Goal: Task Accomplishment & Management: Manage account settings

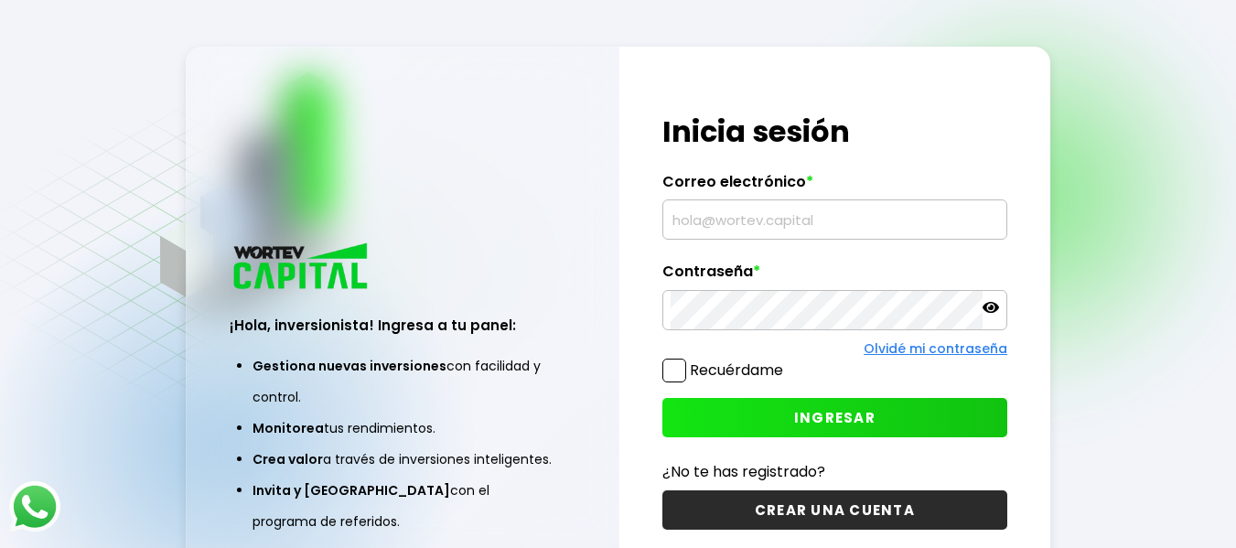
type input "[EMAIL_ADDRESS][DOMAIN_NAME]"
click at [808, 414] on span "INGRESAR" at bounding box center [834, 417] width 81 height 19
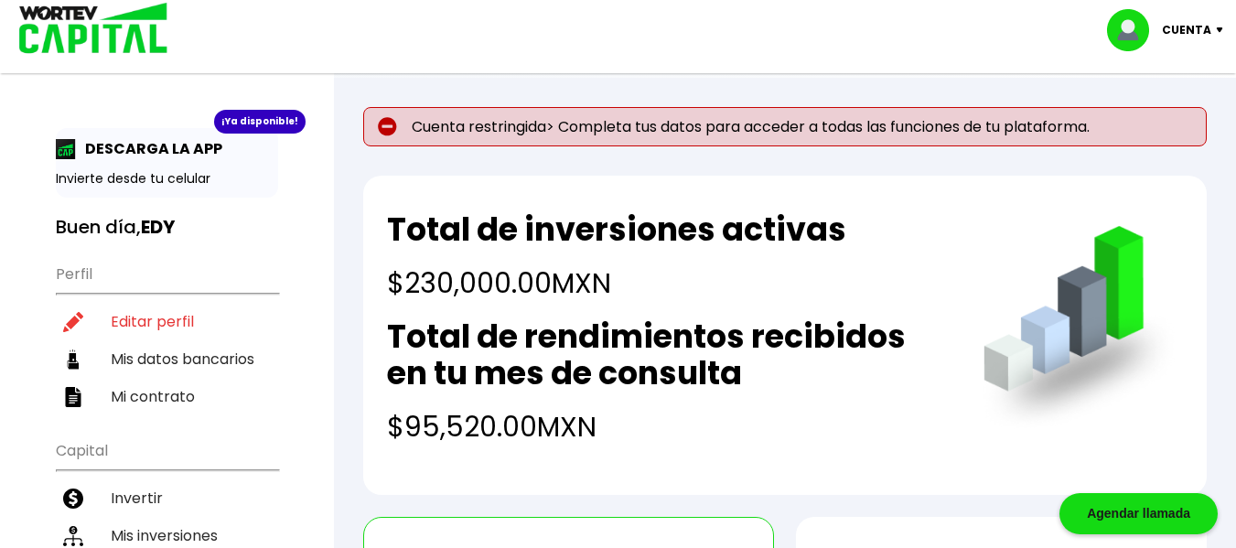
scroll to position [92, 0]
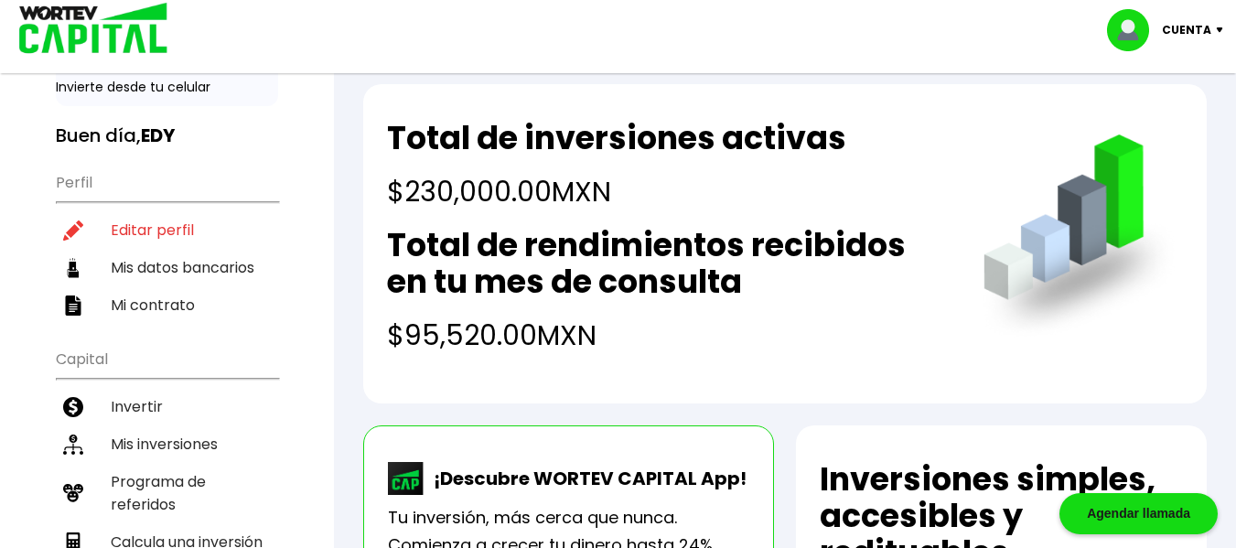
drag, startPoint x: 146, startPoint y: 227, endPoint x: 160, endPoint y: 230, distance: 14.9
click at [146, 227] on li "Editar perfil" at bounding box center [167, 230] width 222 height 38
select select "Hombre"
select select "Posgrado"
select select "CM"
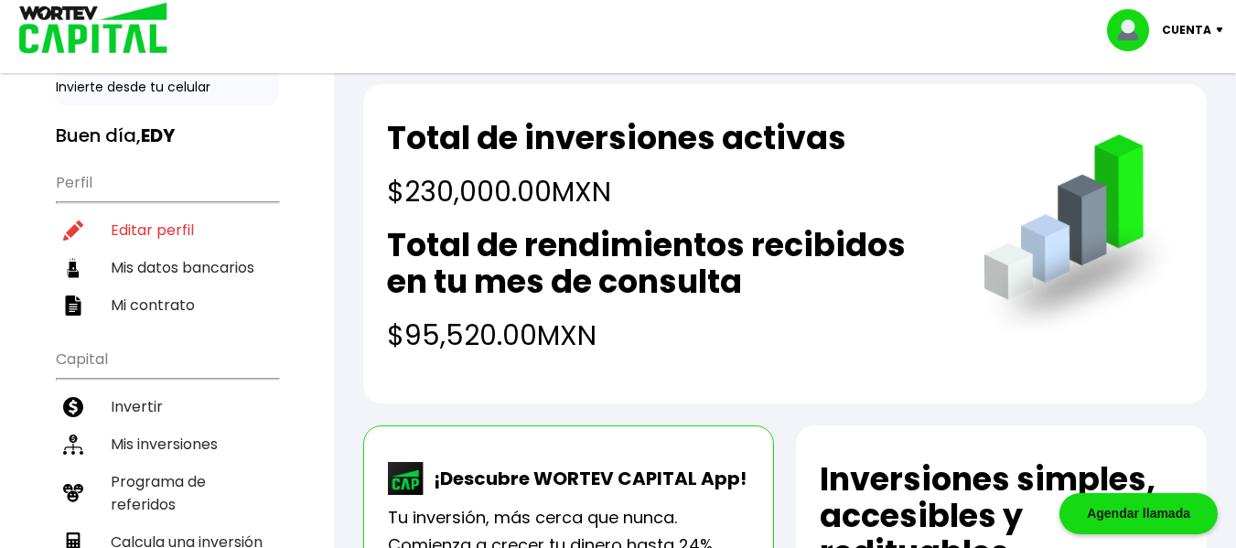
select select "Inbursa"
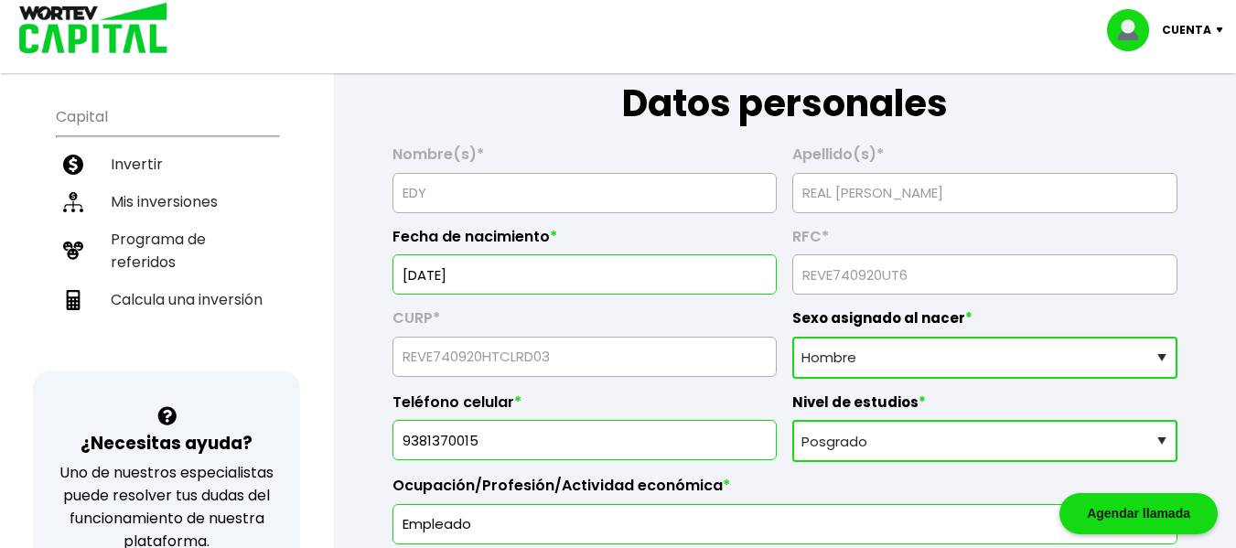
scroll to position [366, 0]
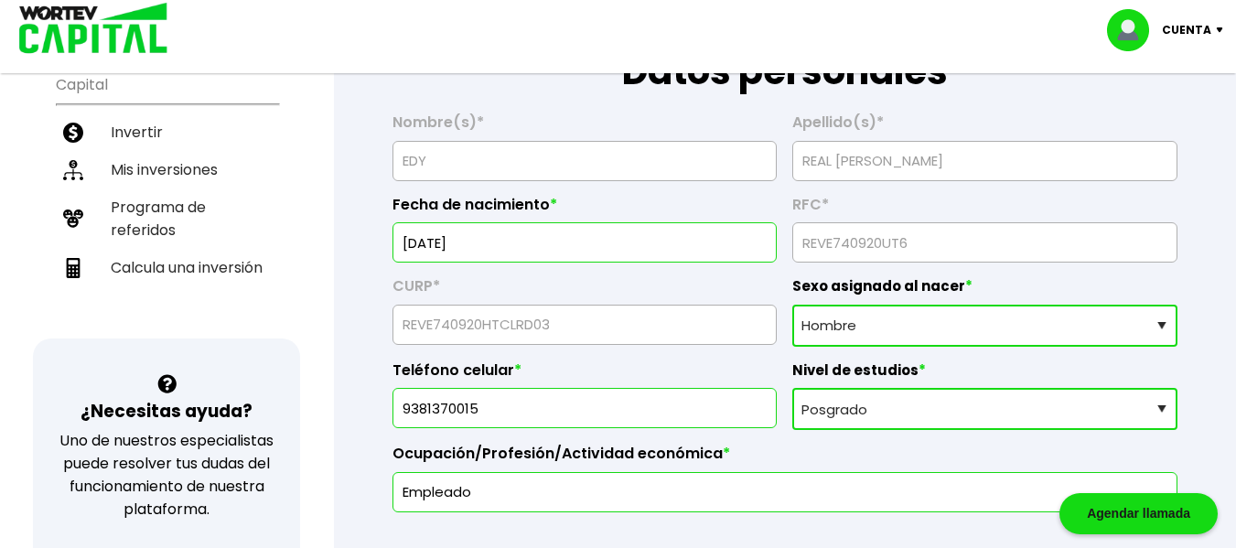
click at [1138, 329] on select "Sexo asignado al nacer Hombre Mujer Prefiero no contestar" at bounding box center [985, 326] width 385 height 42
click at [793, 305] on select "Sexo asignado al nacer Hombre Mujer Prefiero no contestar" at bounding box center [985, 326] width 385 height 42
click at [959, 407] on select "Nivel de estudios Primaria Secundaria Bachillerato Licenciatura Posgrado" at bounding box center [985, 409] width 385 height 42
click at [793, 388] on select "Nivel de estudios Primaria Secundaria Bachillerato Licenciatura Posgrado" at bounding box center [985, 409] width 385 height 42
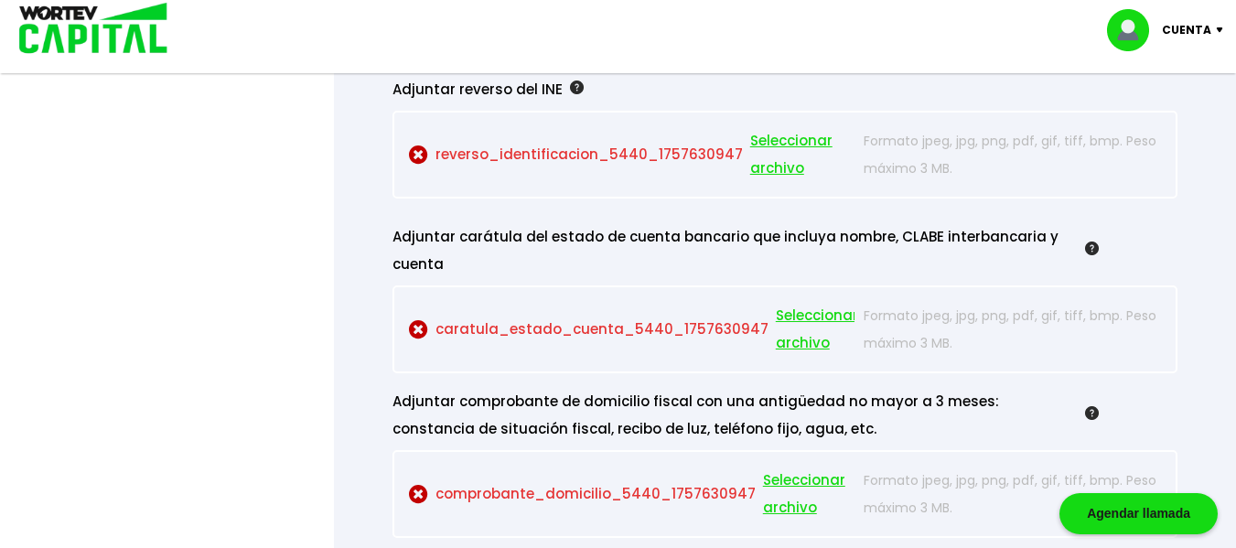
scroll to position [1830, 0]
click at [760, 143] on span "Seleccionar archivo" at bounding box center [802, 155] width 105 height 55
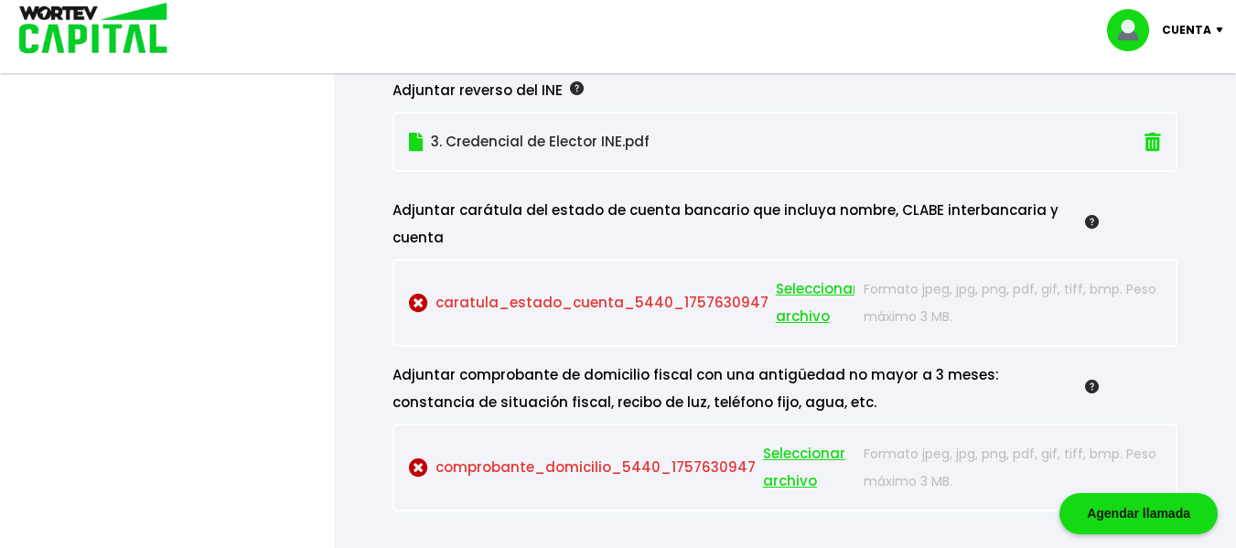
click at [800, 296] on span "Seleccionar archivo" at bounding box center [817, 302] width 82 height 55
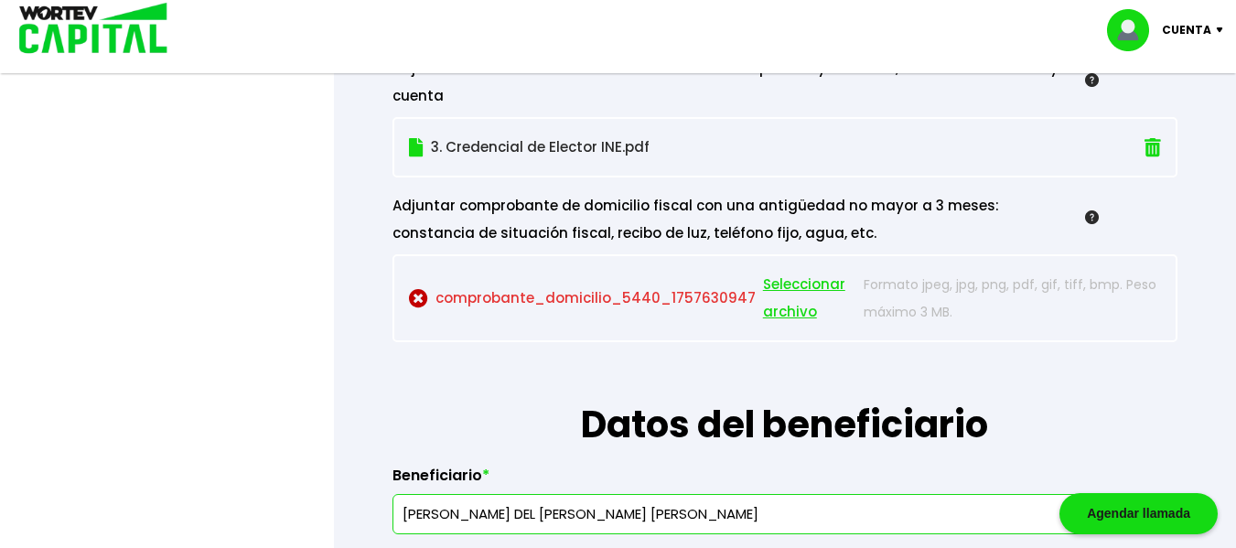
scroll to position [2013, 0]
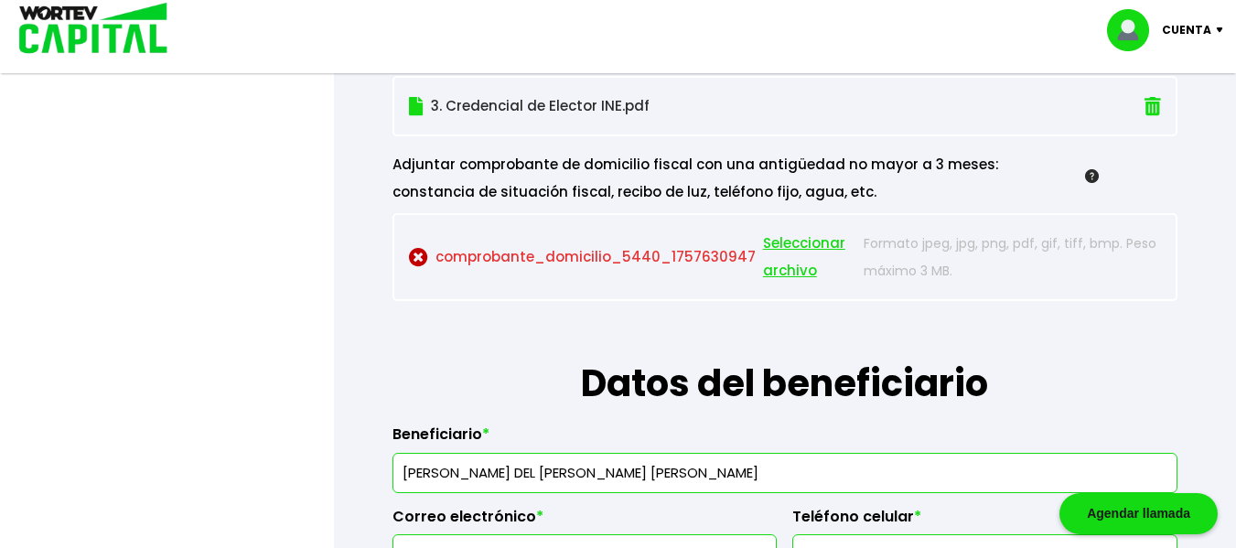
click at [787, 243] on span "Seleccionar archivo" at bounding box center [809, 257] width 92 height 55
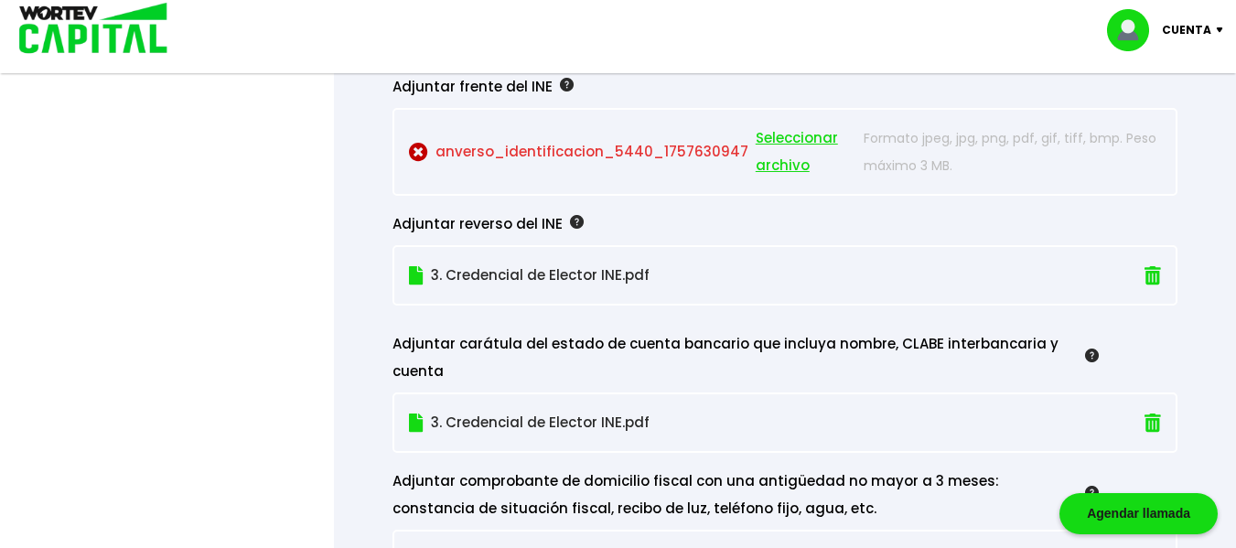
scroll to position [1739, 0]
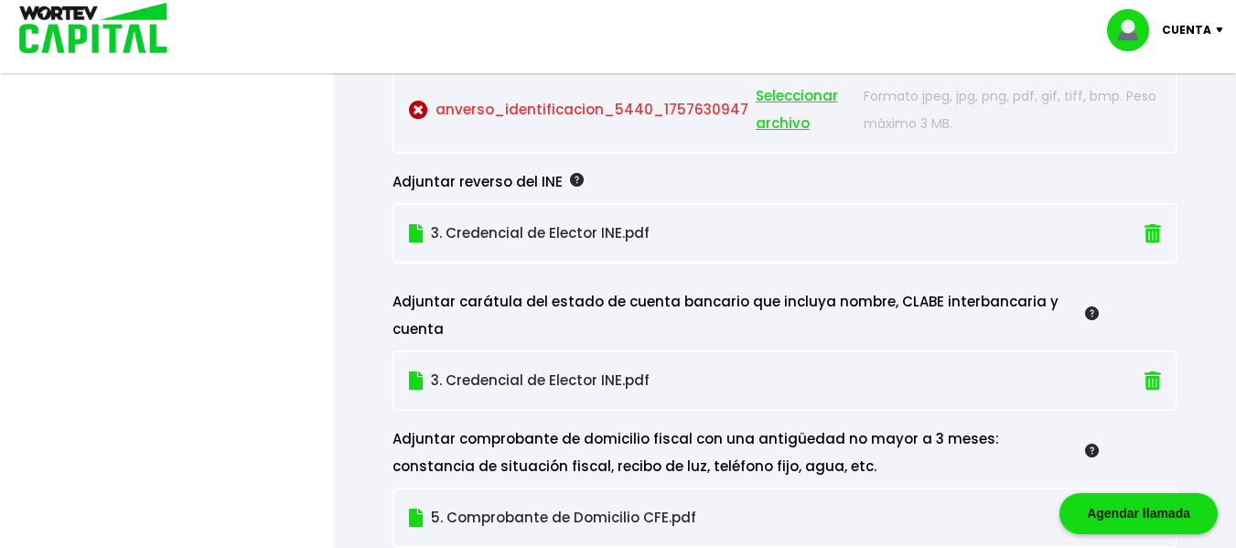
click at [482, 381] on p "3. Credencial de Elector INE.pdf" at bounding box center [725, 380] width 632 height 27
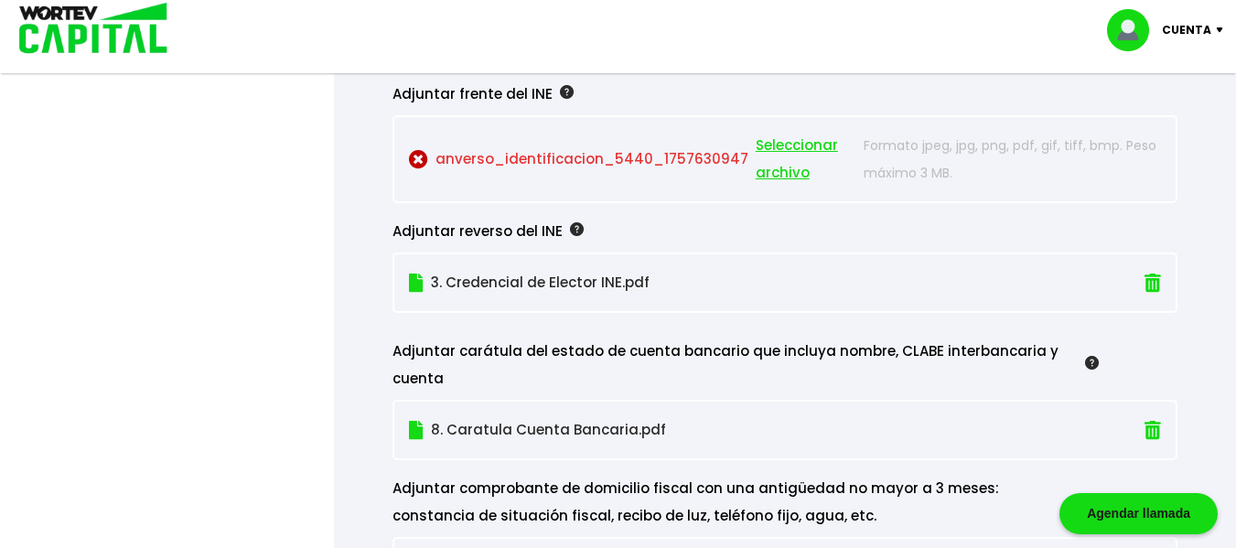
scroll to position [1647, 0]
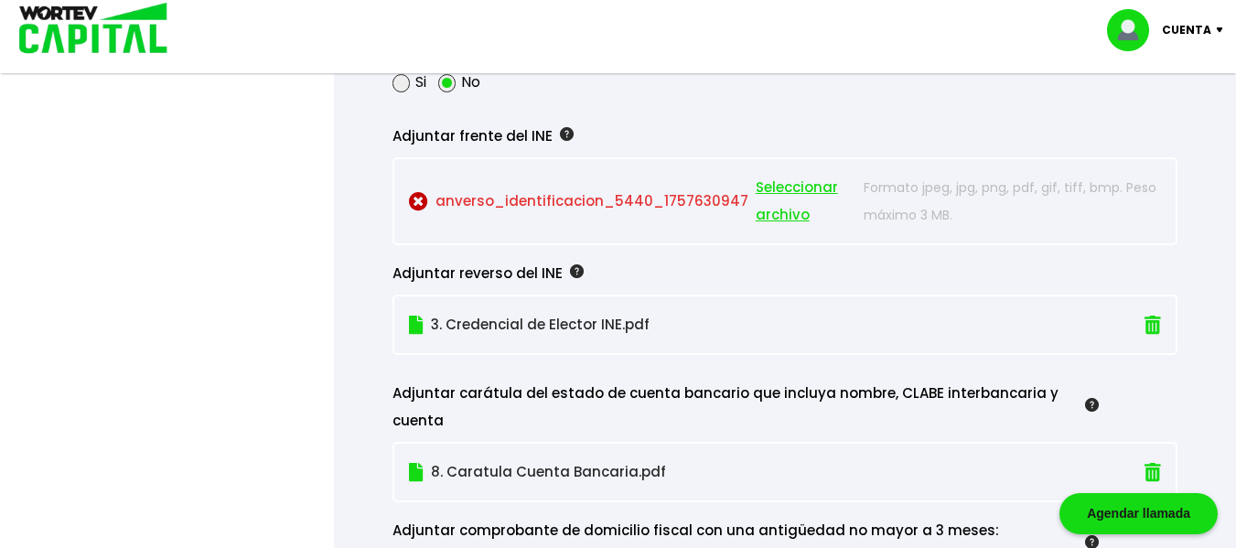
click at [485, 200] on p "anverso_identificacion_5440_1757630947 Seleccionar archivo" at bounding box center [632, 201] width 447 height 55
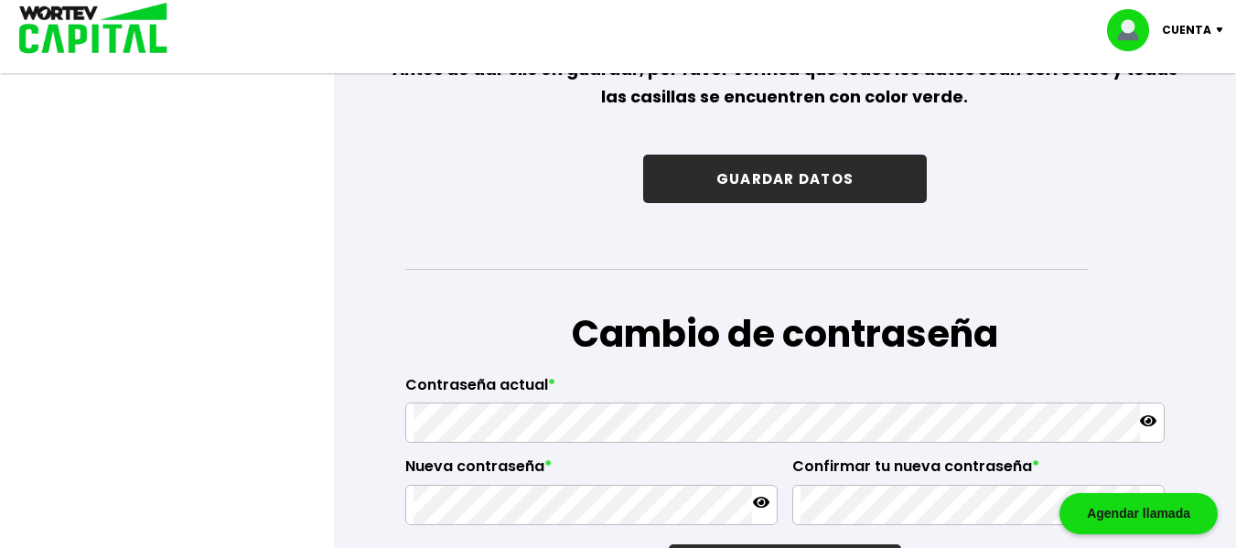
scroll to position [2837, 0]
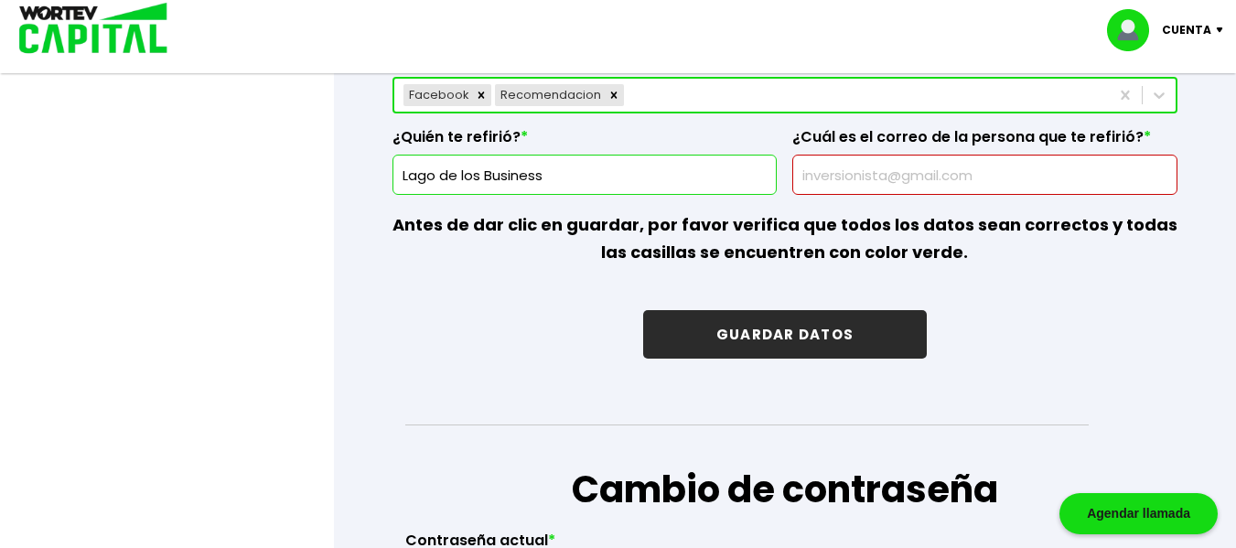
click at [769, 333] on button "GUARDAR DATOS" at bounding box center [785, 334] width 284 height 49
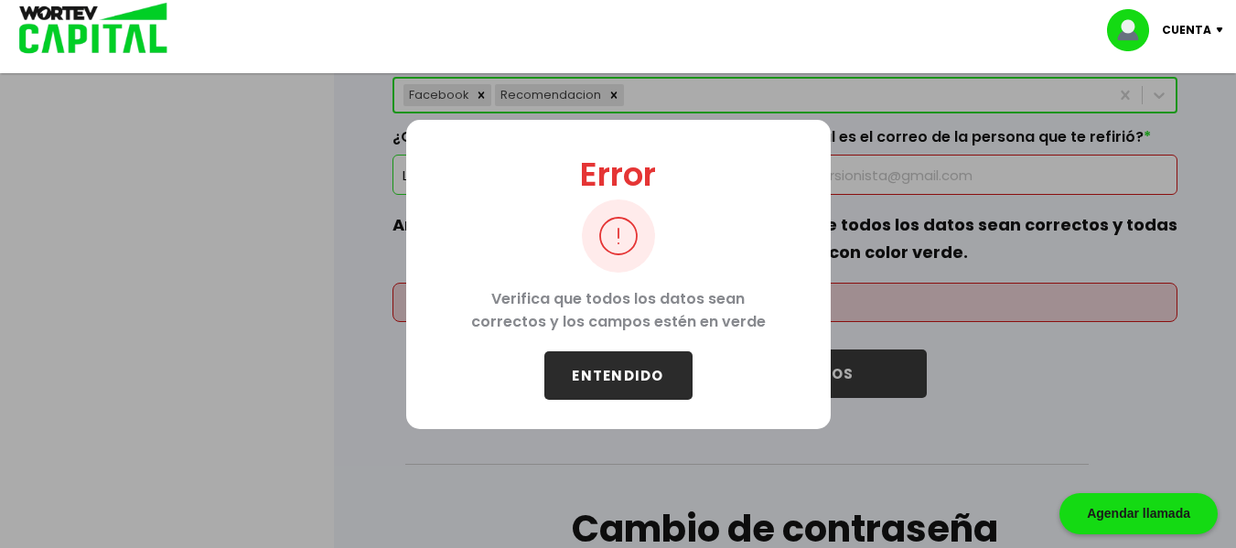
click at [610, 378] on button "ENTENDIDO" at bounding box center [619, 375] width 148 height 49
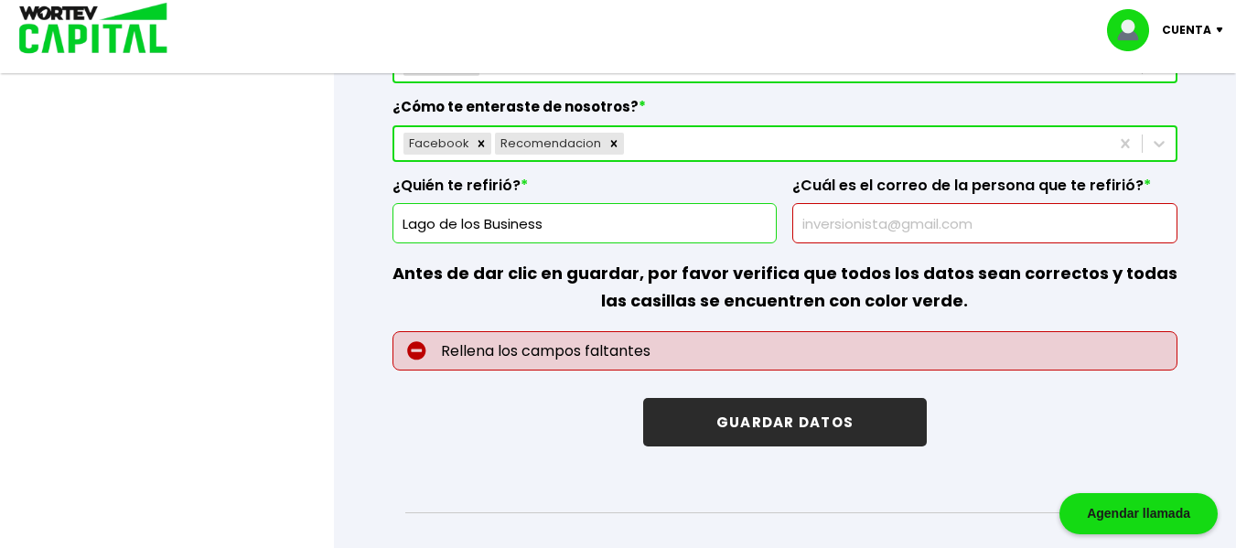
scroll to position [2745, 0]
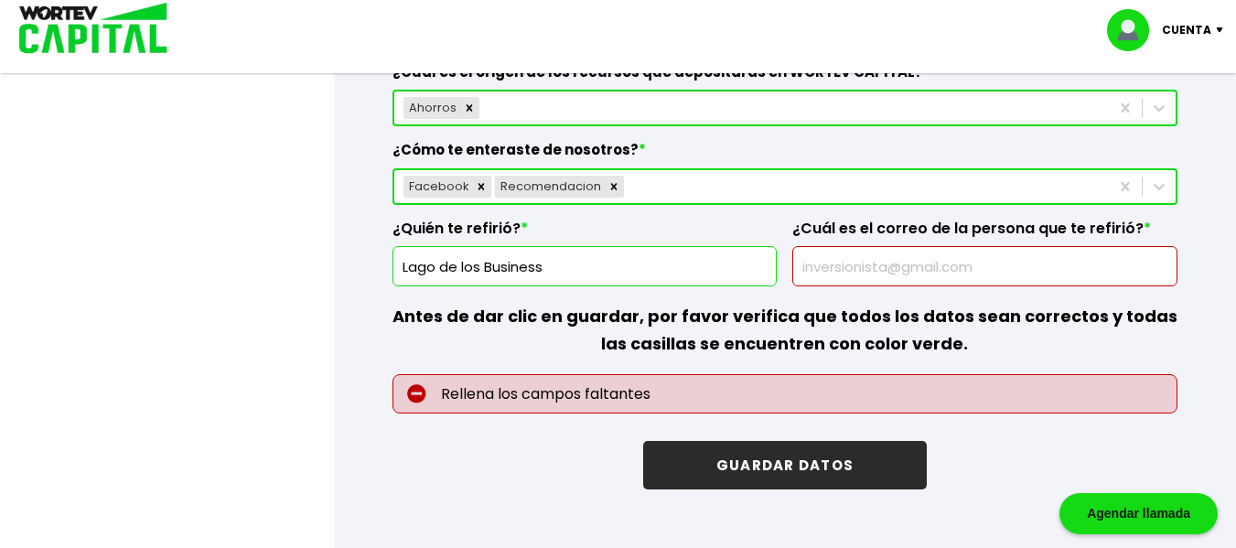
click at [949, 260] on input "text" at bounding box center [985, 266] width 369 height 38
paste input "@EllagodelosBusiness"
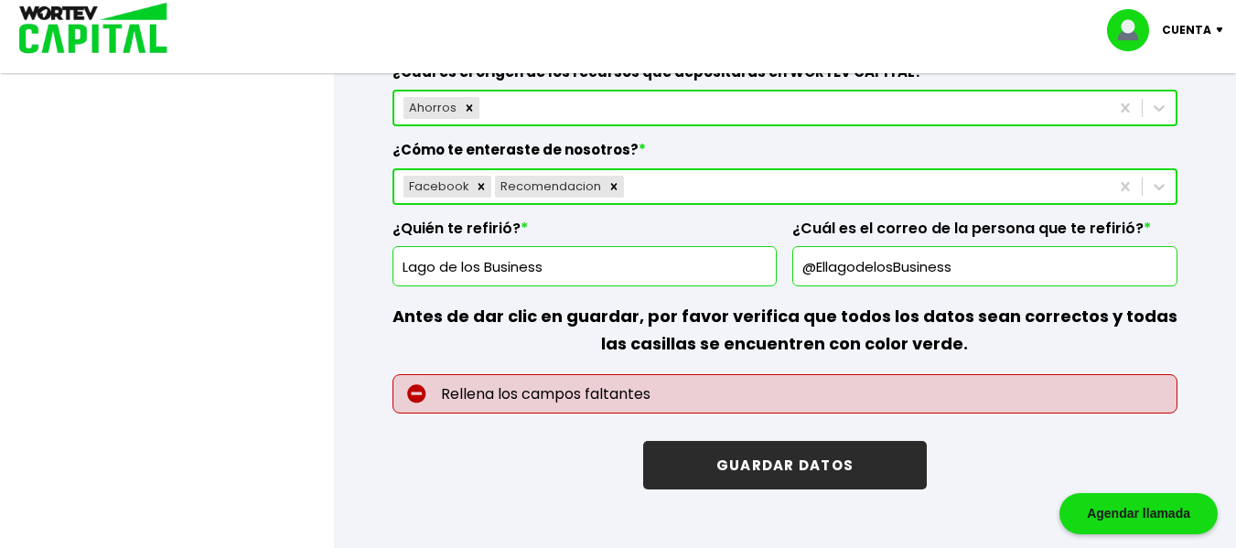
type input "@EllagodelosBusiness"
click at [1092, 360] on p "Antes de dar clic en guardar, por favor verifica que todos los datos sean corre…" at bounding box center [785, 330] width 785 height 88
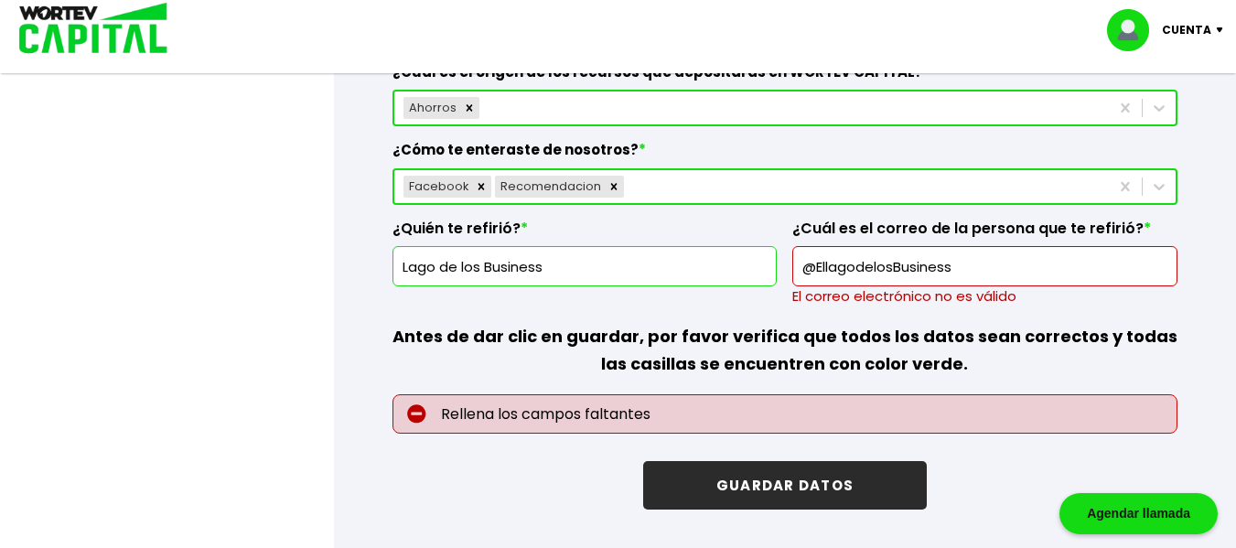
drag, startPoint x: 1027, startPoint y: 275, endPoint x: 645, endPoint y: 322, distance: 384.5
drag, startPoint x: 561, startPoint y: 265, endPoint x: 329, endPoint y: 312, distance: 237.1
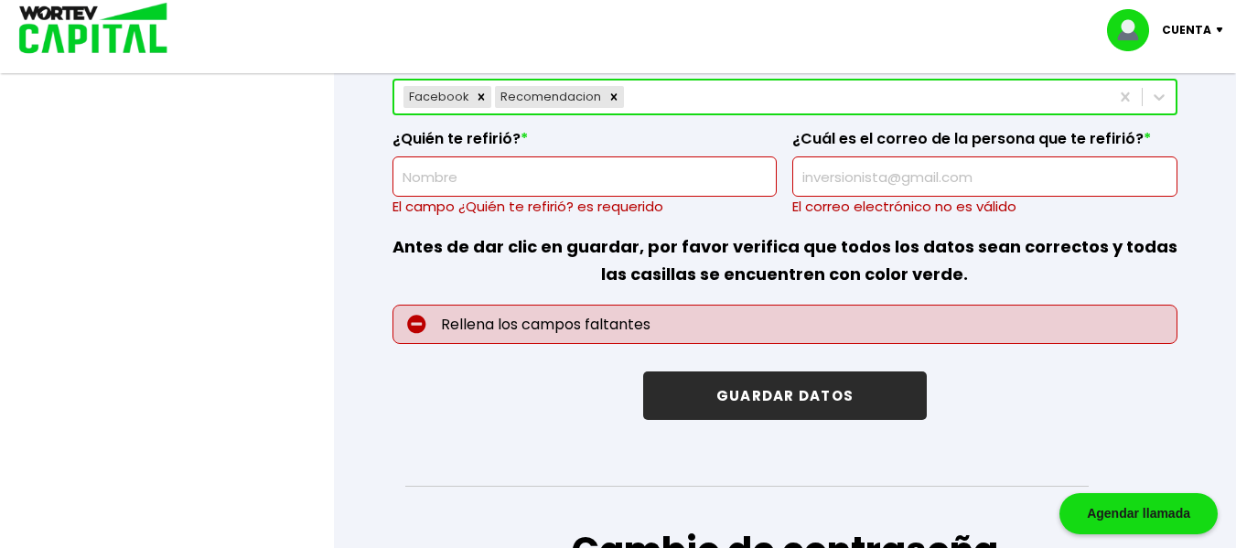
scroll to position [2837, 0]
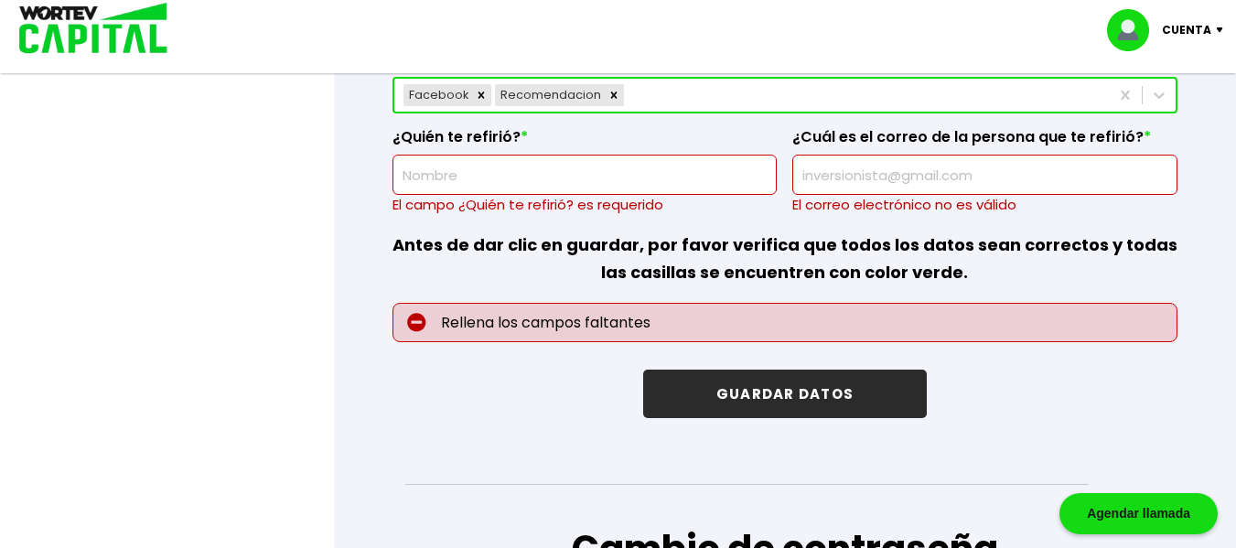
click at [562, 186] on input "text" at bounding box center [585, 175] width 369 height 38
paste input "Lago de los Business"
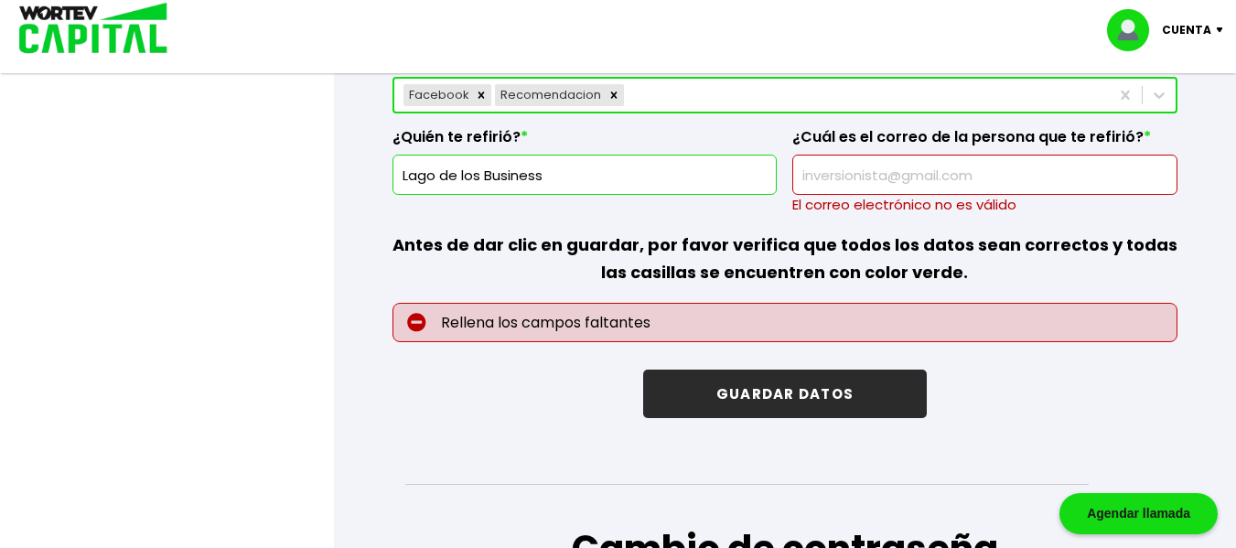
type input "Lago de los Business"
drag, startPoint x: 953, startPoint y: 169, endPoint x: 976, endPoint y: 201, distance: 39.4
click at [963, 190] on input "text" at bounding box center [985, 175] width 369 height 38
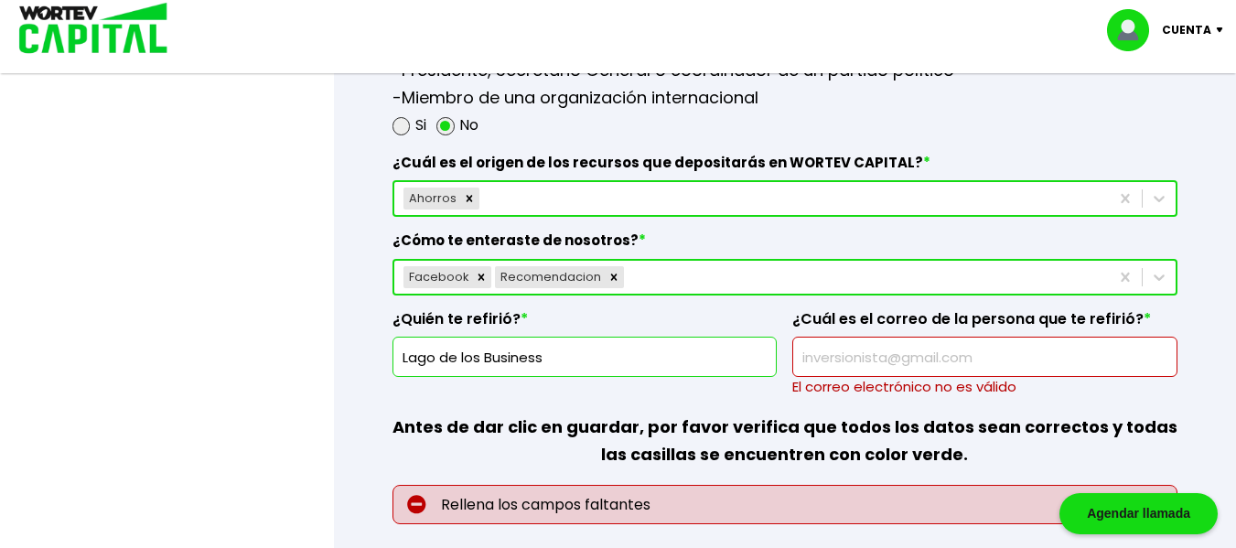
scroll to position [2654, 0]
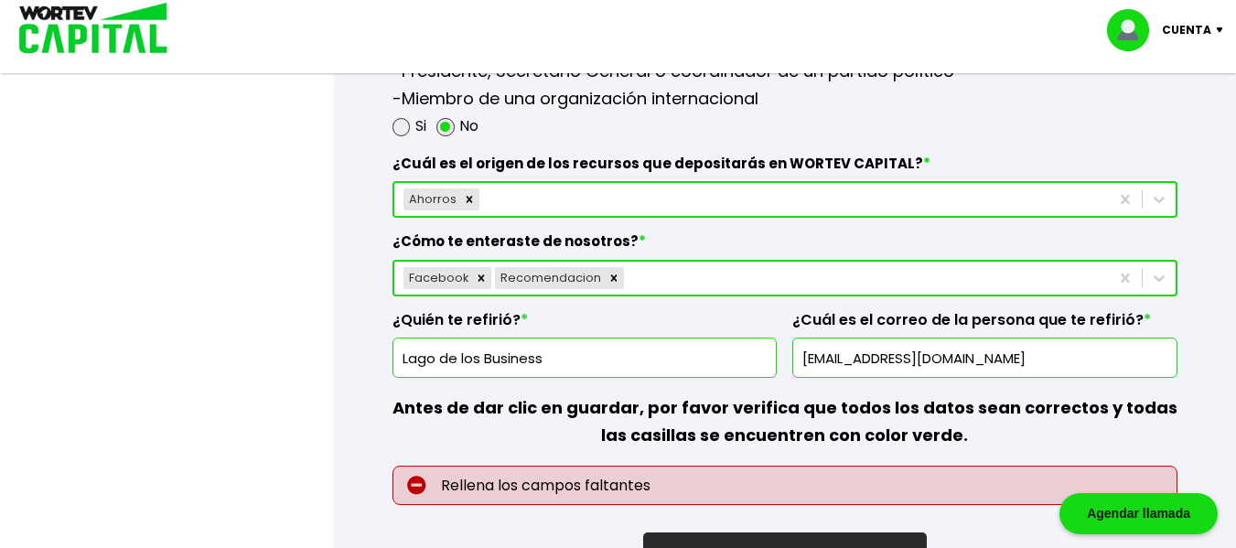
type input "[EMAIL_ADDRESS][DOMAIN_NAME]"
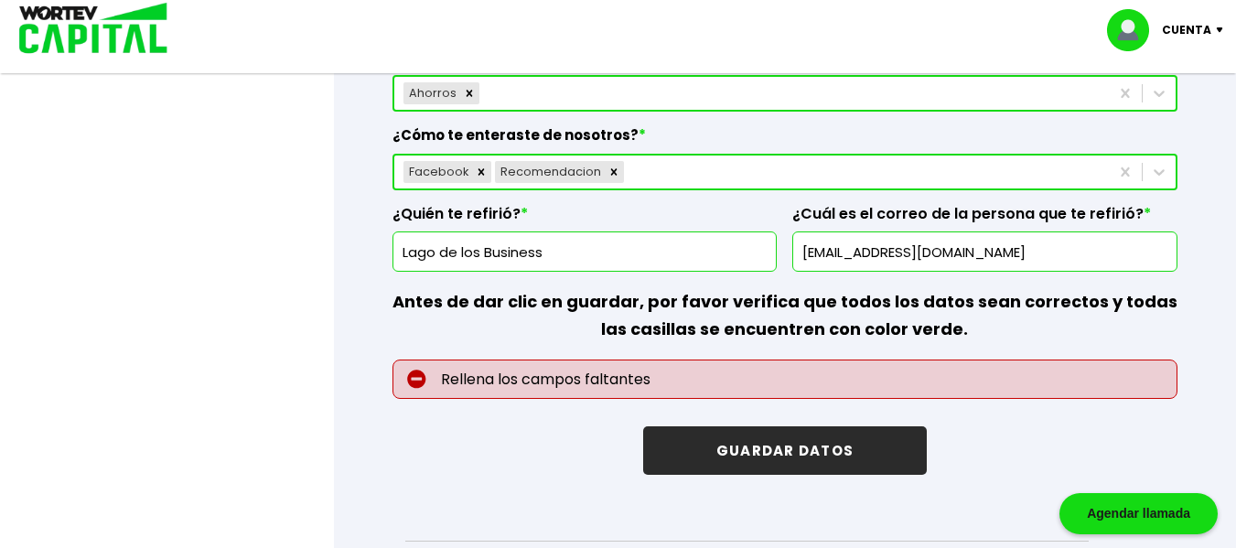
scroll to position [3020, 0]
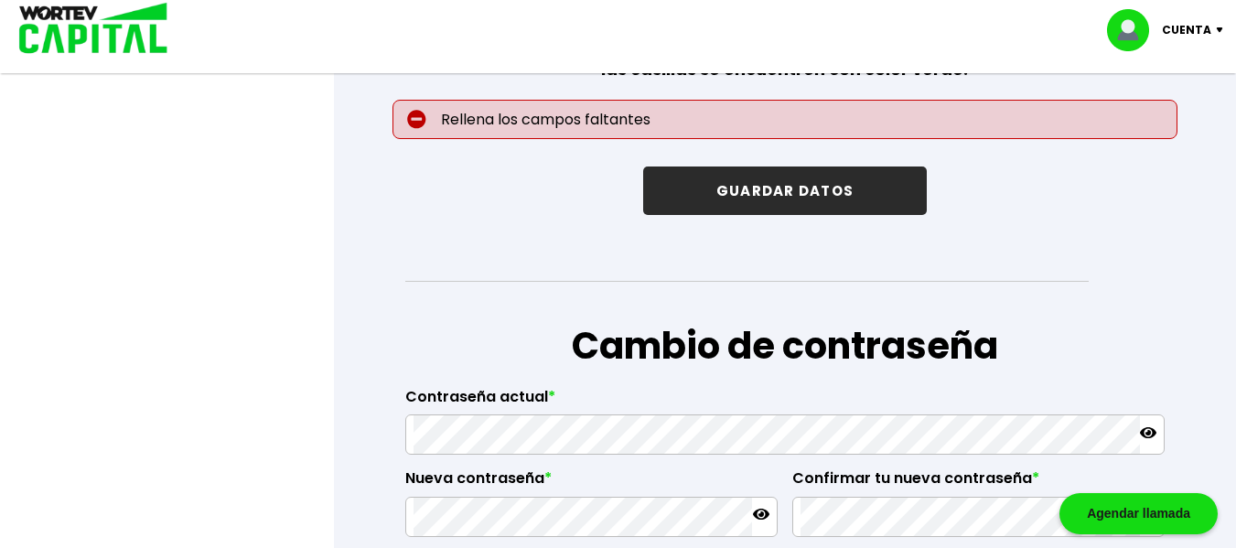
click at [779, 192] on button "GUARDAR DATOS" at bounding box center [785, 191] width 284 height 49
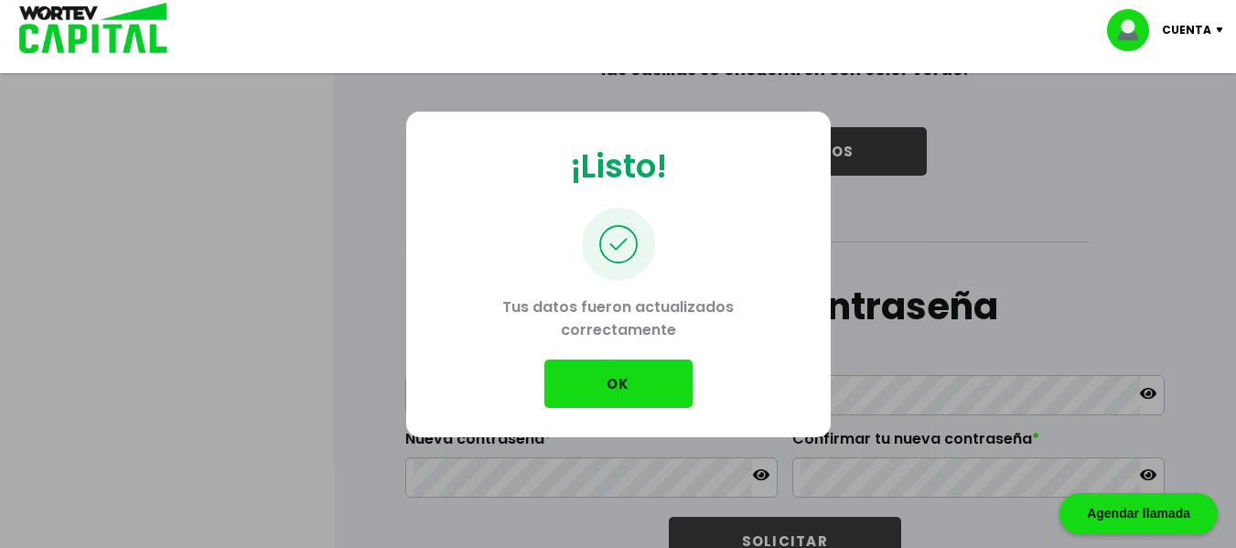
click at [620, 383] on button "OK" at bounding box center [619, 384] width 148 height 49
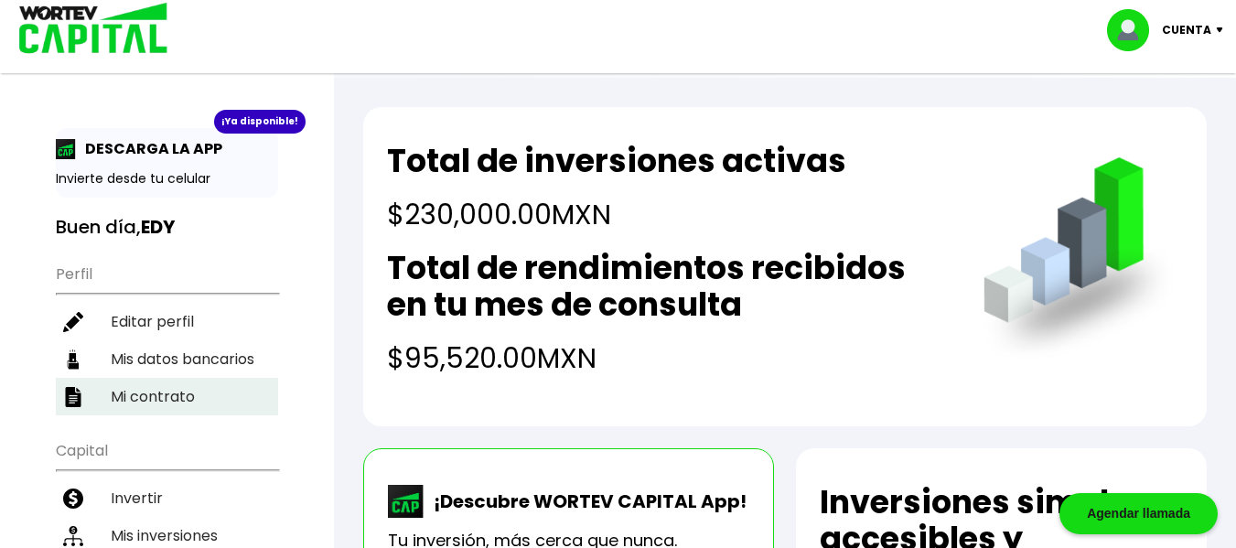
click at [164, 400] on li "Mi contrato" at bounding box center [167, 397] width 222 height 38
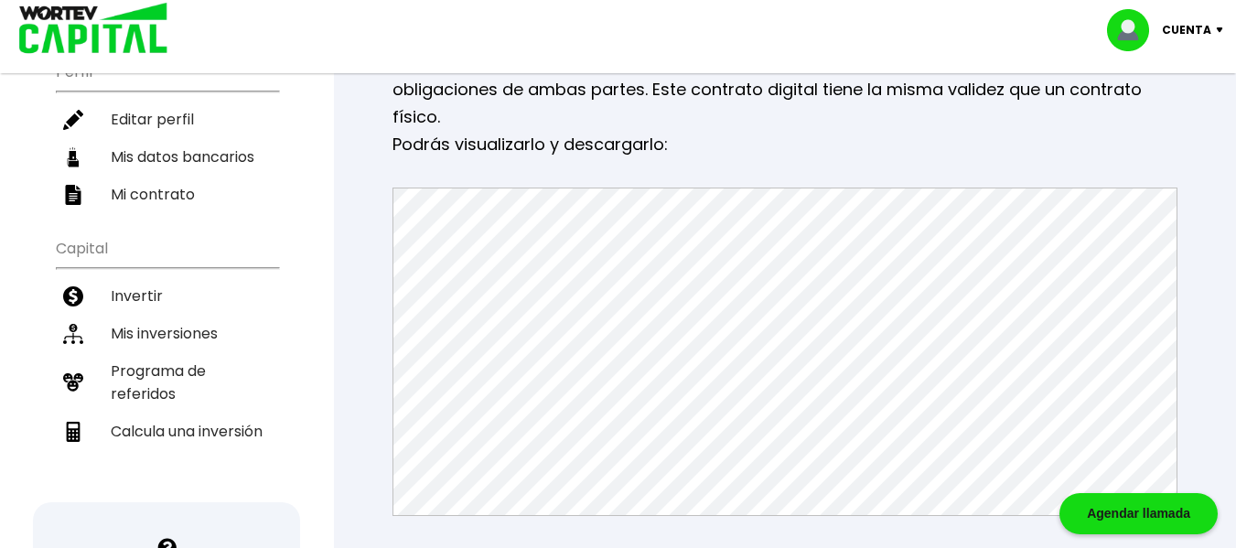
scroll to position [179, 0]
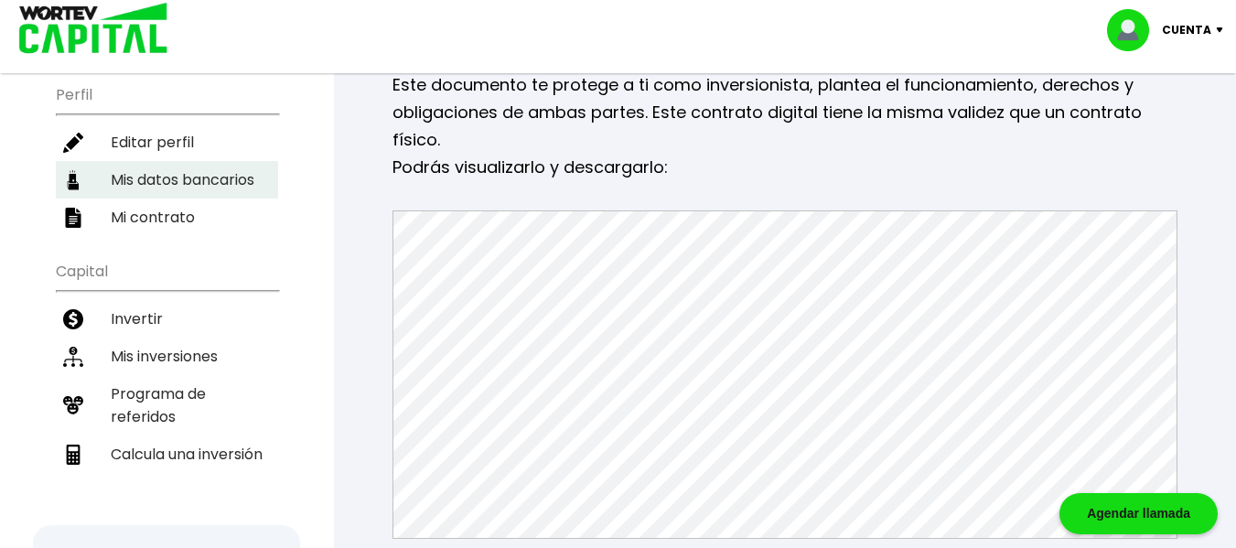
click at [165, 356] on li "Mis inversiones" at bounding box center [167, 357] width 222 height 38
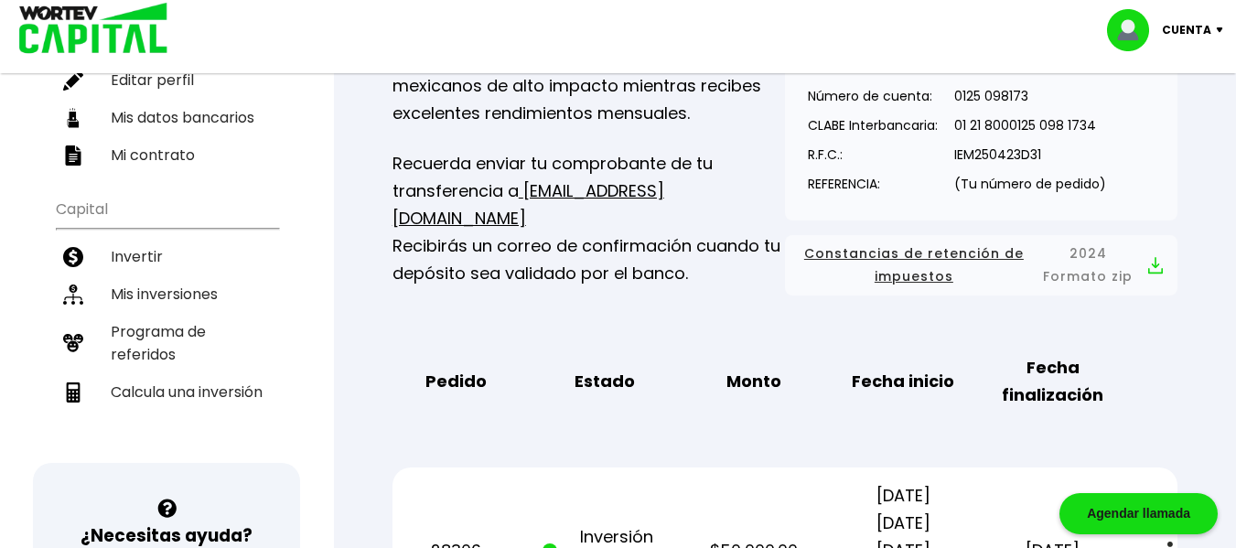
scroll to position [275, 0]
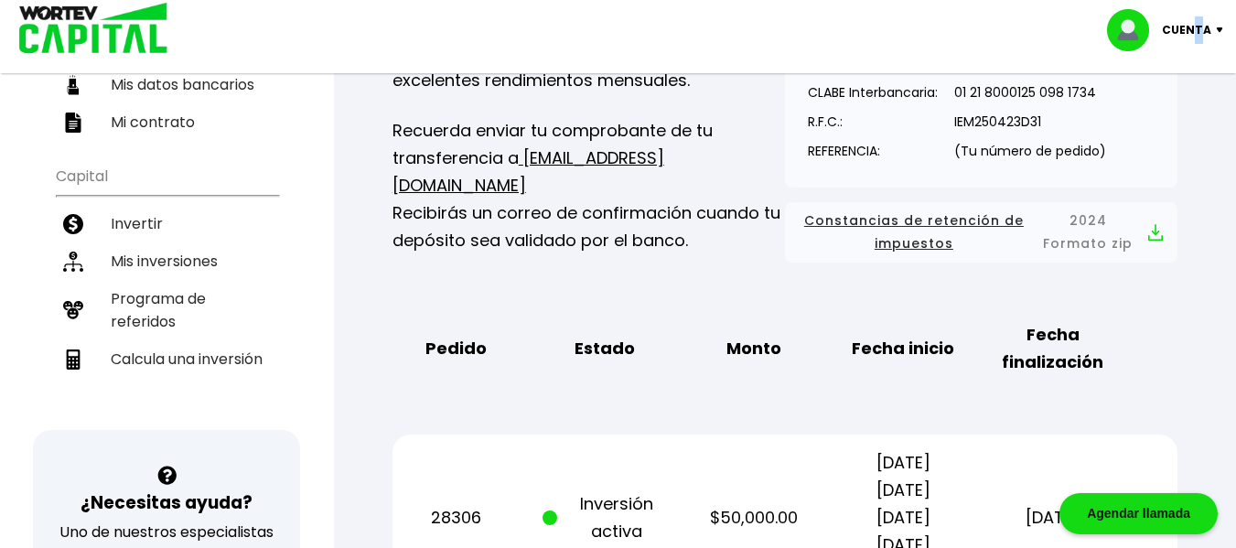
click at [1200, 25] on p "Cuenta" at bounding box center [1186, 29] width 49 height 27
click at [1172, 119] on li "Cerrar sesión" at bounding box center [1167, 122] width 146 height 38
